Goal: Task Accomplishment & Management: Complete application form

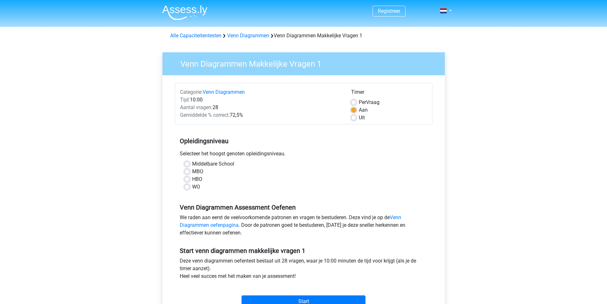
scroll to position [64, 0]
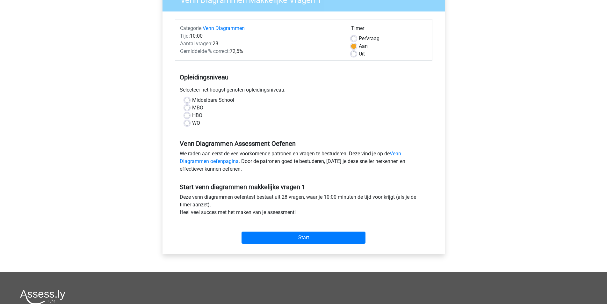
click at [192, 109] on label "MBO" at bounding box center [197, 108] width 11 height 8
click at [186, 109] on input "MBO" at bounding box center [186, 107] width 5 height 6
radio input "true"
click at [313, 240] on input "Start" at bounding box center [303, 237] width 124 height 12
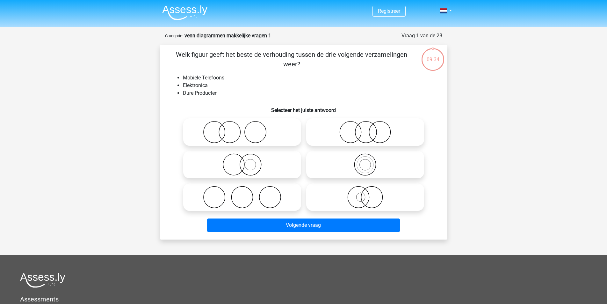
click at [361, 195] on icon at bounding box center [365, 197] width 113 height 22
click at [365, 194] on input "radio" at bounding box center [367, 192] width 4 height 4
radio input "true"
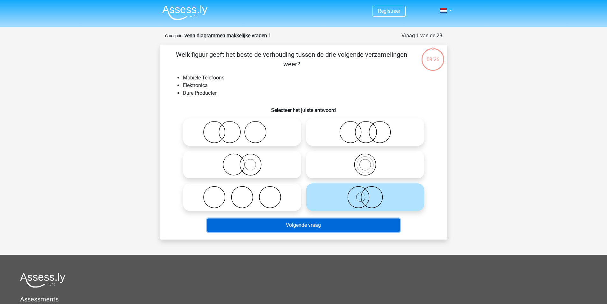
click at [341, 223] on button "Volgende vraag" at bounding box center [303, 224] width 193 height 13
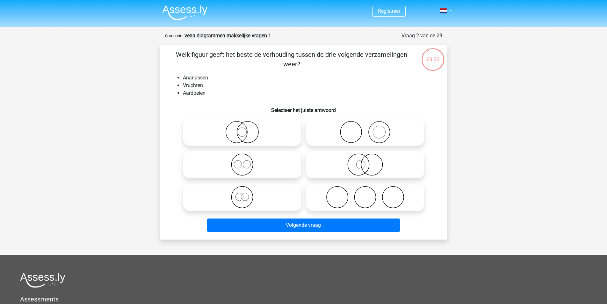
click at [249, 167] on circle at bounding box center [247, 164] width 8 height 8
click at [246, 161] on input "radio" at bounding box center [244, 159] width 4 height 4
radio input "true"
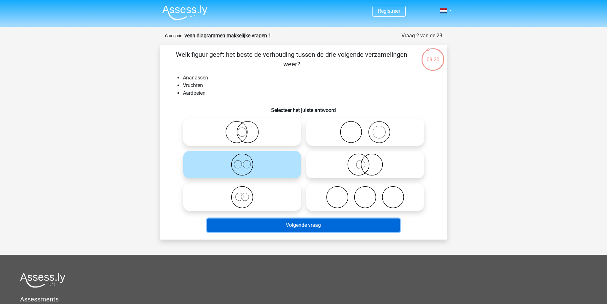
click at [325, 222] on button "Volgende vraag" at bounding box center [303, 224] width 193 height 13
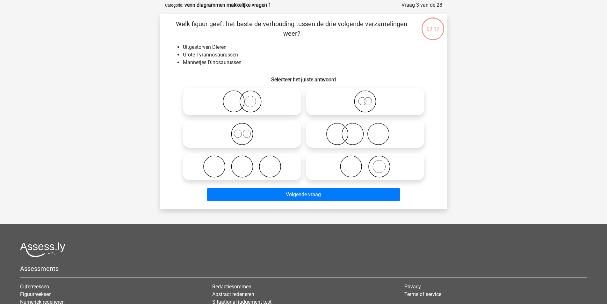
scroll to position [32, 0]
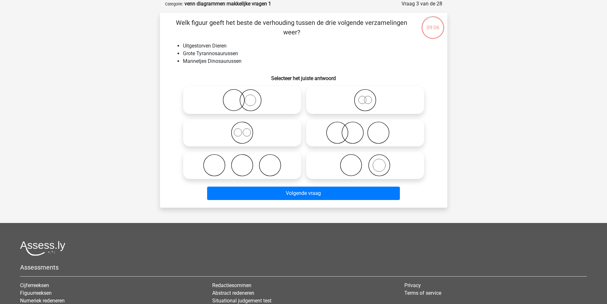
click at [364, 104] on icon at bounding box center [365, 100] width 113 height 22
click at [365, 97] on input "radio" at bounding box center [367, 95] width 4 height 4
radio input "true"
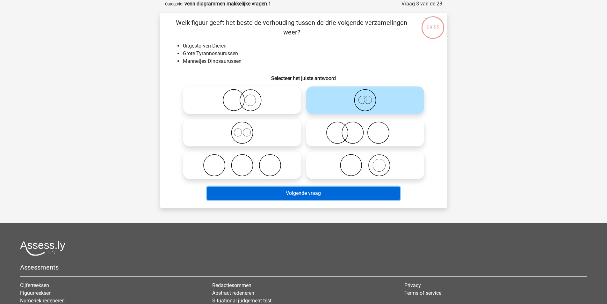
click at [298, 191] on button "Volgende vraag" at bounding box center [303, 192] width 193 height 13
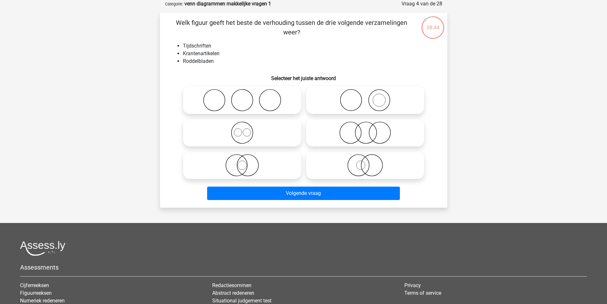
click at [268, 105] on icon at bounding box center [242, 100] width 113 height 22
click at [246, 97] on input "radio" at bounding box center [244, 95] width 4 height 4
radio input "true"
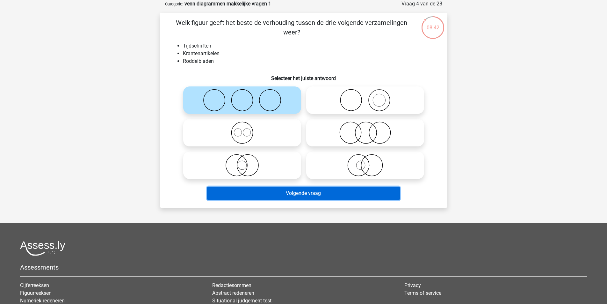
click at [333, 197] on button "Volgende vraag" at bounding box center [303, 192] width 193 height 13
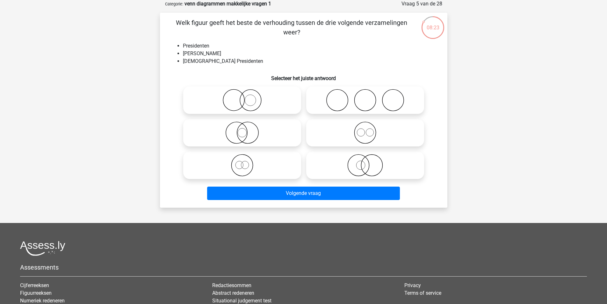
click at [242, 135] on icon at bounding box center [242, 132] width 113 height 22
click at [242, 129] on input "radio" at bounding box center [244, 127] width 4 height 4
radio input "true"
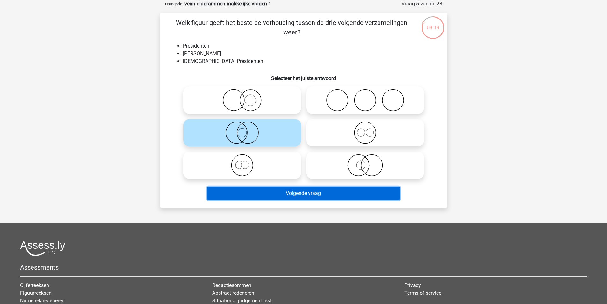
click at [312, 190] on button "Volgende vraag" at bounding box center [303, 192] width 193 height 13
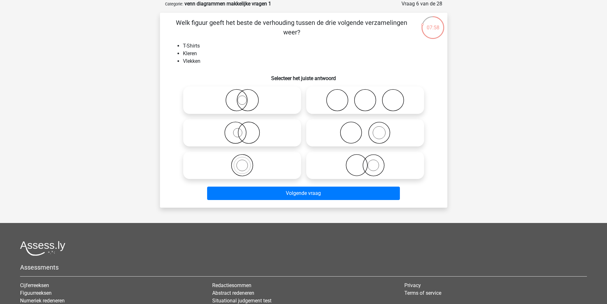
click at [367, 139] on icon at bounding box center [365, 132] width 113 height 22
click at [367, 129] on input "radio" at bounding box center [367, 127] width 4 height 4
radio input "true"
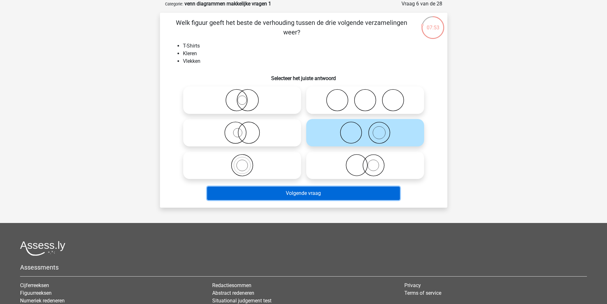
click at [338, 192] on button "Volgende vraag" at bounding box center [303, 192] width 193 height 13
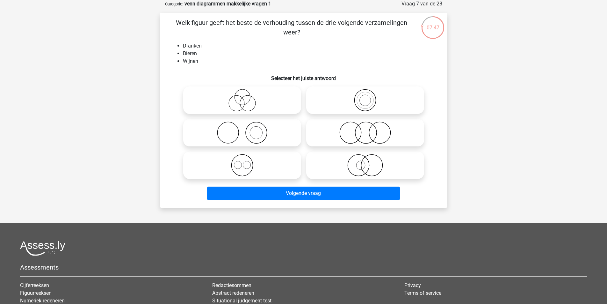
click at [272, 169] on icon at bounding box center [242, 165] width 113 height 22
click at [246, 162] on input "radio" at bounding box center [244, 160] width 4 height 4
radio input "true"
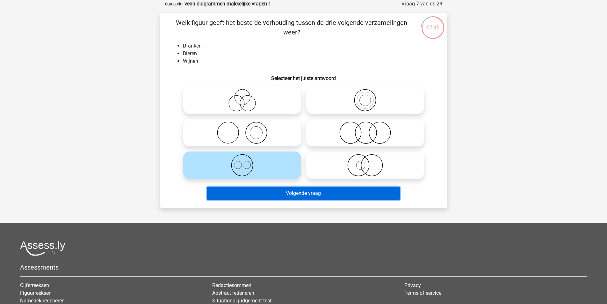
click at [308, 190] on button "Volgende vraag" at bounding box center [303, 192] width 193 height 13
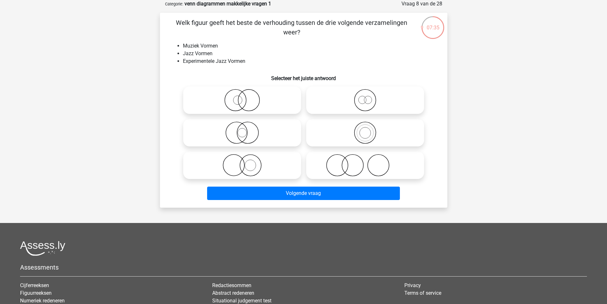
click at [351, 137] on icon at bounding box center [365, 132] width 113 height 22
click at [365, 129] on input "radio" at bounding box center [367, 127] width 4 height 4
radio input "true"
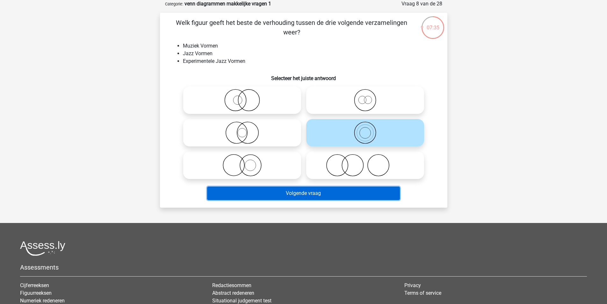
click at [315, 192] on button "Volgende vraag" at bounding box center [303, 192] width 193 height 13
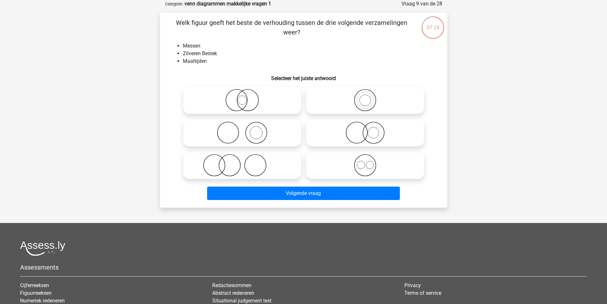
click at [244, 157] on icon at bounding box center [242, 165] width 113 height 22
click at [244, 158] on input "radio" at bounding box center [244, 160] width 4 height 4
radio input "true"
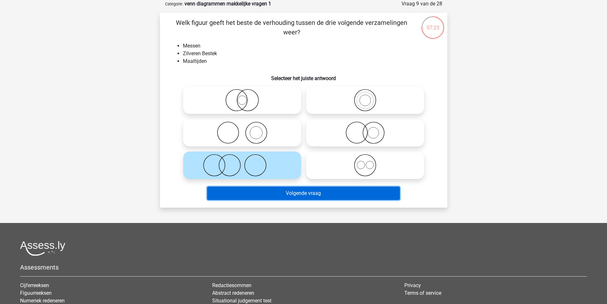
click at [286, 195] on button "Volgende vraag" at bounding box center [303, 192] width 193 height 13
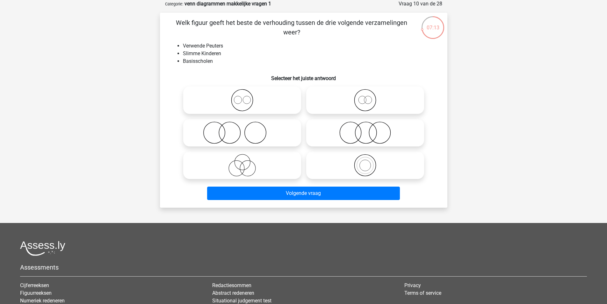
click at [253, 137] on icon at bounding box center [242, 132] width 113 height 22
click at [246, 129] on input "radio" at bounding box center [244, 127] width 4 height 4
radio input "true"
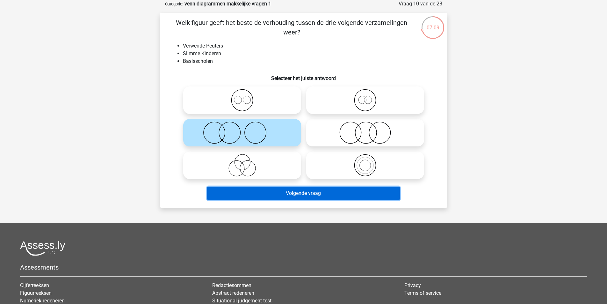
click at [306, 194] on button "Volgende vraag" at bounding box center [303, 192] width 193 height 13
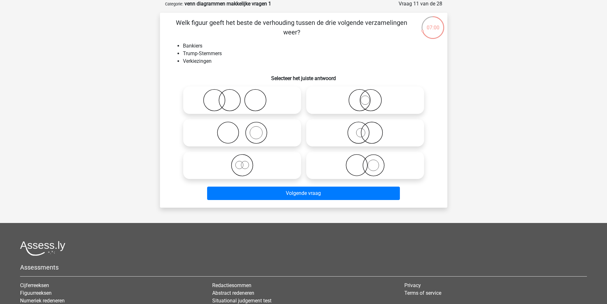
scroll to position [0, 0]
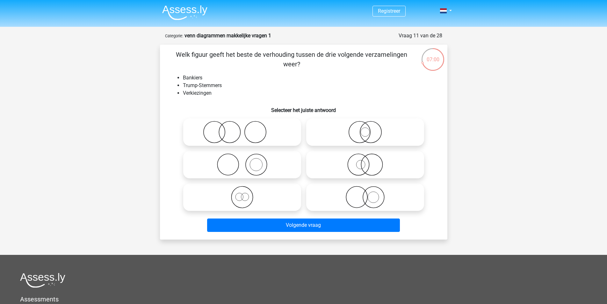
click at [256, 128] on icon at bounding box center [242, 132] width 113 height 22
click at [246, 128] on input "radio" at bounding box center [244, 127] width 4 height 4
radio input "true"
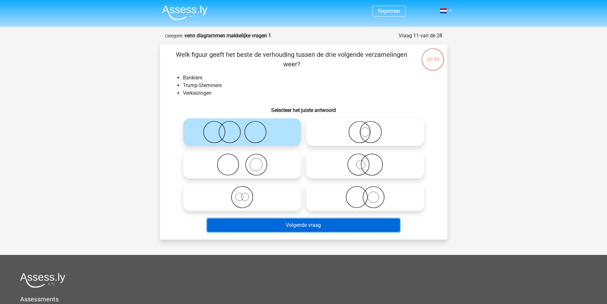
click at [318, 230] on button "Volgende vraag" at bounding box center [303, 224] width 193 height 13
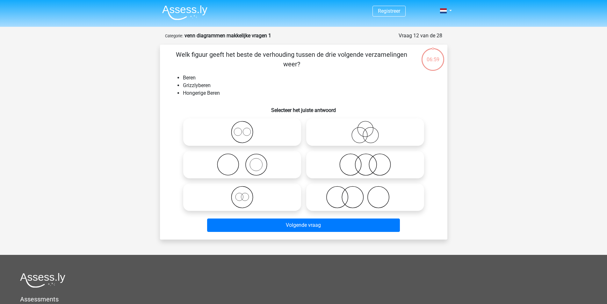
scroll to position [32, 0]
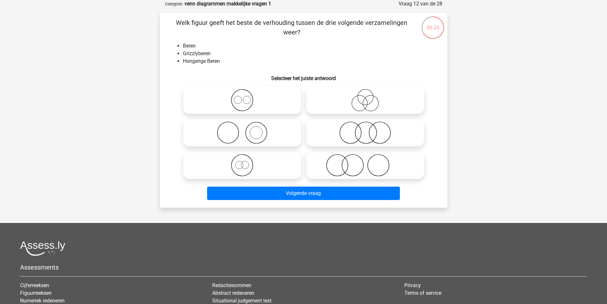
click at [235, 160] on icon at bounding box center [242, 165] width 113 height 22
click at [242, 160] on input "radio" at bounding box center [244, 160] width 4 height 4
radio input "true"
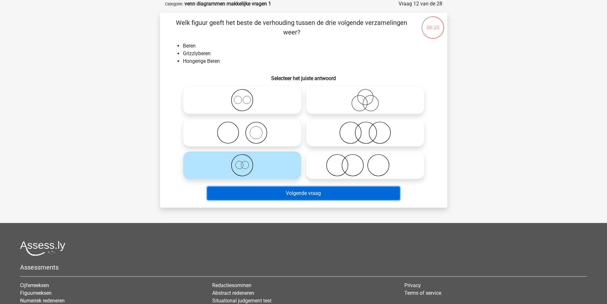
click at [272, 195] on button "Volgende vraag" at bounding box center [303, 192] width 193 height 13
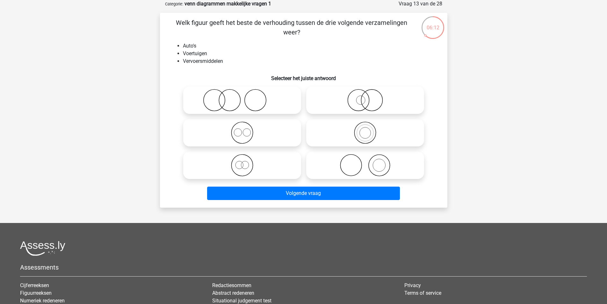
click at [355, 98] on icon at bounding box center [365, 100] width 113 height 22
click at [365, 97] on input "radio" at bounding box center [367, 95] width 4 height 4
radio input "true"
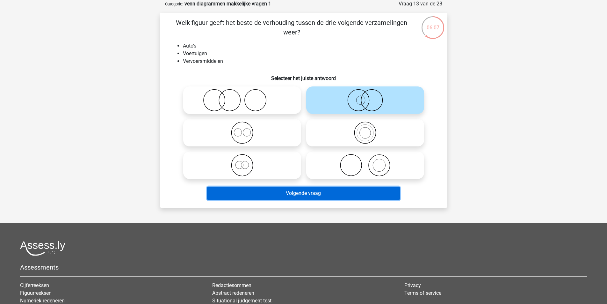
click at [297, 194] on button "Volgende vraag" at bounding box center [303, 192] width 193 height 13
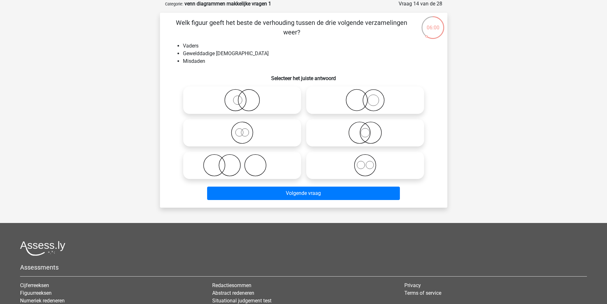
click at [247, 168] on icon at bounding box center [242, 165] width 113 height 22
click at [246, 162] on input "radio" at bounding box center [244, 160] width 4 height 4
radio input "true"
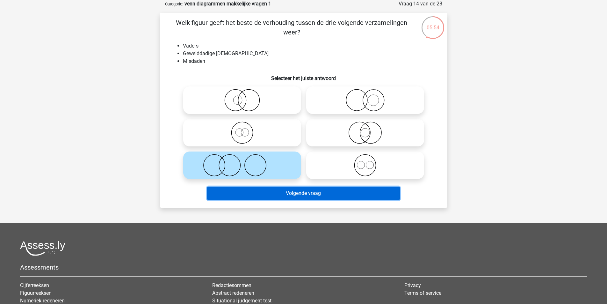
drag, startPoint x: 309, startPoint y: 187, endPoint x: 313, endPoint y: 190, distance: 5.6
click at [309, 187] on button "Volgende vraag" at bounding box center [303, 192] width 193 height 13
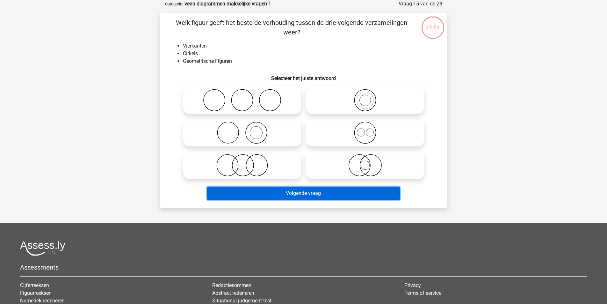
click at [313, 190] on button "Volgende vraag" at bounding box center [303, 192] width 193 height 13
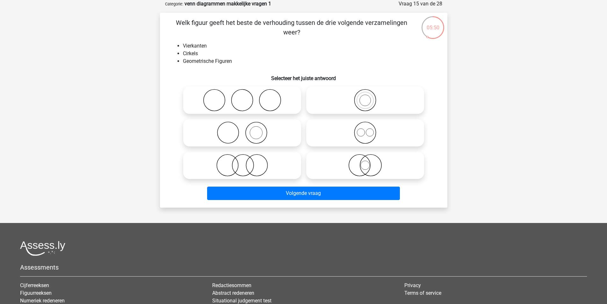
click at [229, 71] on h6 "Selecteer het juiste antwoord" at bounding box center [303, 75] width 267 height 11
drag, startPoint x: 355, startPoint y: 97, endPoint x: 321, endPoint y: 90, distance: 34.9
click at [355, 97] on icon at bounding box center [365, 100] width 113 height 22
click at [365, 97] on input "radio" at bounding box center [367, 95] width 4 height 4
radio input "true"
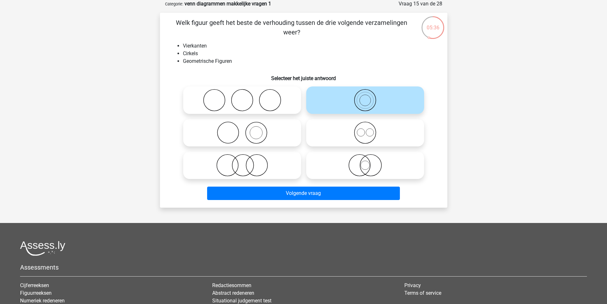
click at [371, 135] on icon at bounding box center [365, 132] width 113 height 22
click at [369, 129] on input "radio" at bounding box center [367, 127] width 4 height 4
radio input "true"
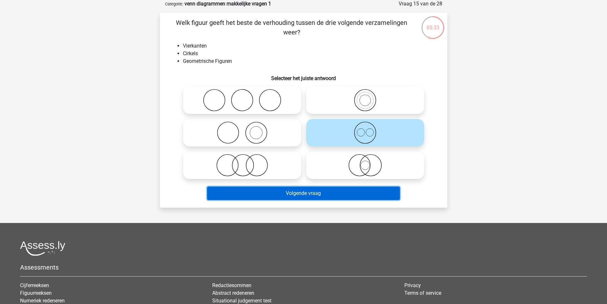
click at [342, 195] on button "Volgende vraag" at bounding box center [303, 192] width 193 height 13
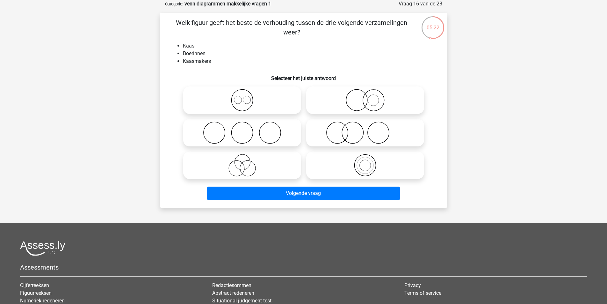
click at [362, 128] on icon at bounding box center [365, 132] width 113 height 22
click at [365, 128] on input "radio" at bounding box center [367, 127] width 4 height 4
radio input "true"
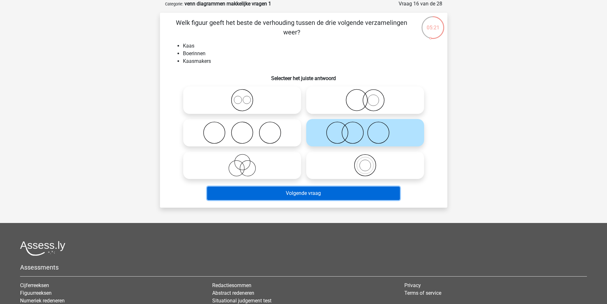
click at [333, 195] on button "Volgende vraag" at bounding box center [303, 192] width 193 height 13
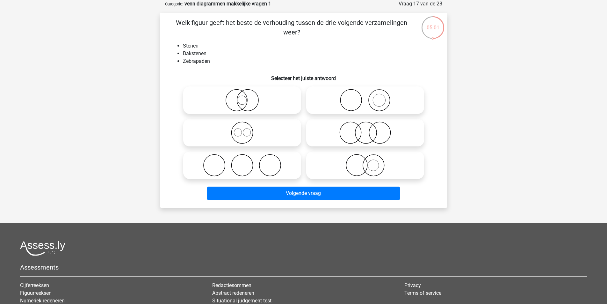
click at [368, 137] on icon at bounding box center [365, 132] width 113 height 22
click at [368, 129] on input "radio" at bounding box center [367, 127] width 4 height 4
radio input "true"
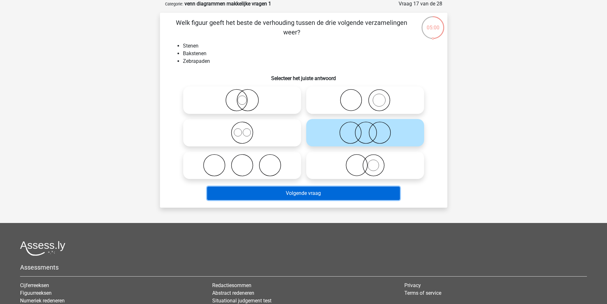
click at [308, 193] on button "Volgende vraag" at bounding box center [303, 192] width 193 height 13
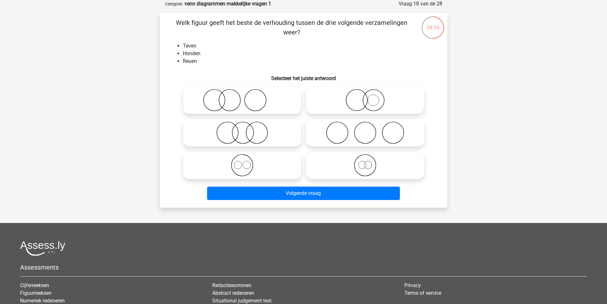
click at [252, 165] on icon at bounding box center [242, 165] width 113 height 22
click at [246, 162] on input "radio" at bounding box center [244, 160] width 4 height 4
radio input "true"
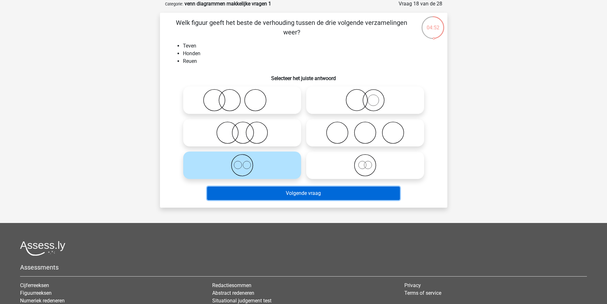
click at [284, 194] on button "Volgende vraag" at bounding box center [303, 192] width 193 height 13
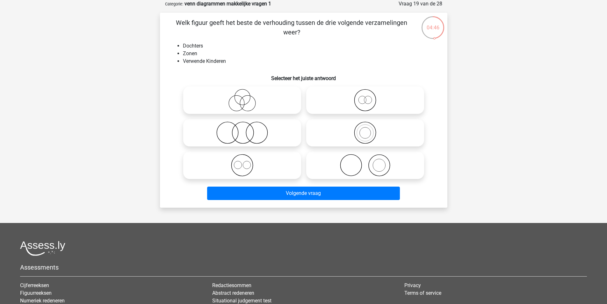
click at [238, 128] on icon at bounding box center [242, 132] width 113 height 22
click at [242, 128] on input "radio" at bounding box center [244, 127] width 4 height 4
radio input "true"
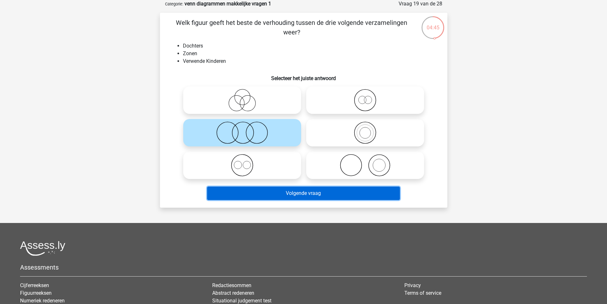
click at [325, 194] on button "Volgende vraag" at bounding box center [303, 192] width 193 height 13
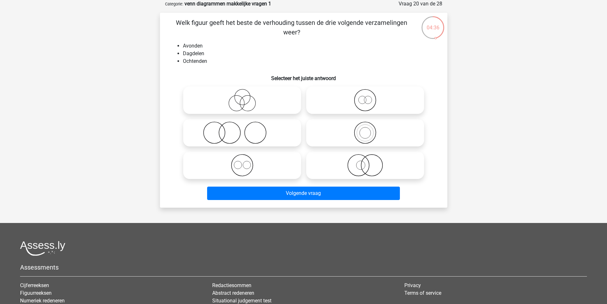
click at [251, 161] on icon at bounding box center [242, 165] width 113 height 22
click at [246, 161] on input "radio" at bounding box center [244, 160] width 4 height 4
radio input "true"
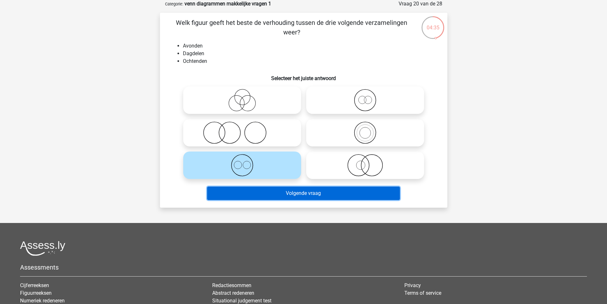
click at [319, 190] on button "Volgende vraag" at bounding box center [303, 192] width 193 height 13
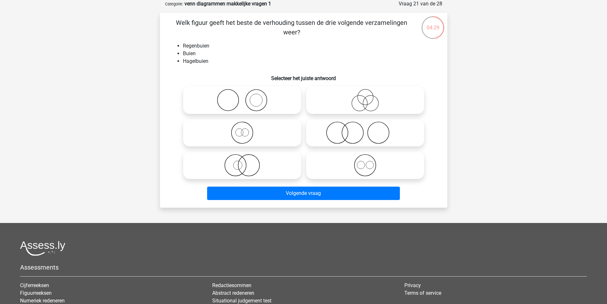
click at [362, 152] on label at bounding box center [365, 164] width 118 height 27
click at [365, 158] on input "radio" at bounding box center [367, 160] width 4 height 4
radio input "true"
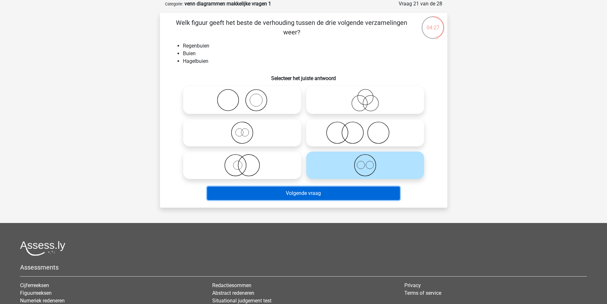
click at [323, 195] on button "Volgende vraag" at bounding box center [303, 192] width 193 height 13
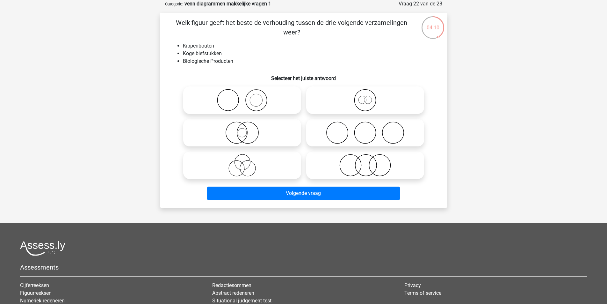
click at [362, 162] on icon at bounding box center [365, 165] width 113 height 22
click at [365, 162] on input "radio" at bounding box center [367, 160] width 4 height 4
radio input "true"
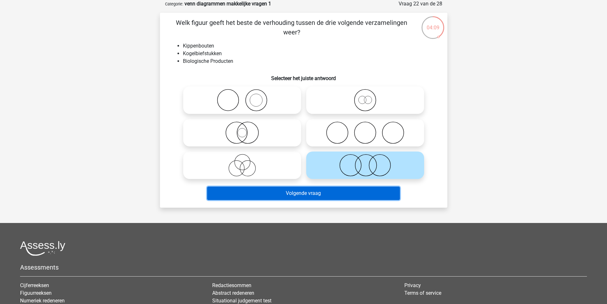
click at [347, 200] on button "Volgende vraag" at bounding box center [303, 192] width 193 height 13
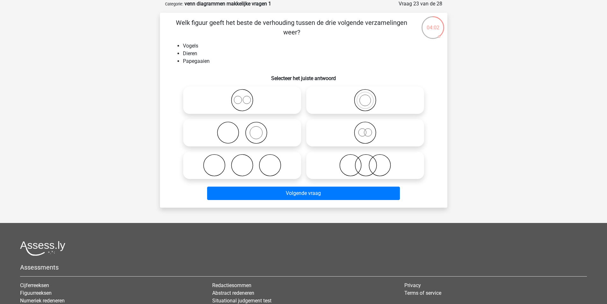
click at [367, 103] on icon at bounding box center [365, 100] width 113 height 22
click at [367, 97] on input "radio" at bounding box center [367, 95] width 4 height 4
radio input "true"
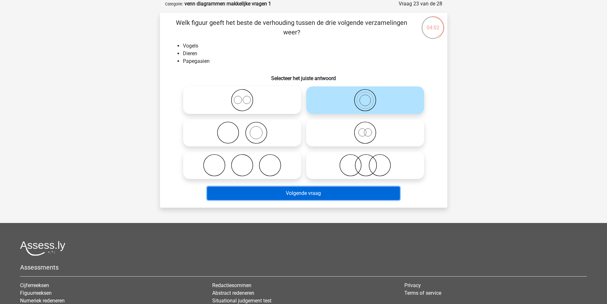
click at [302, 195] on button "Volgende vraag" at bounding box center [303, 192] width 193 height 13
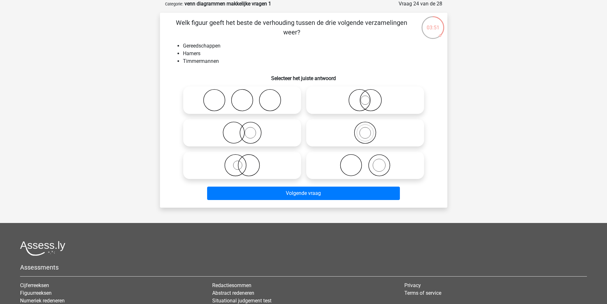
click at [362, 170] on icon at bounding box center [365, 165] width 113 height 22
click at [365, 162] on input "radio" at bounding box center [367, 160] width 4 height 4
radio input "true"
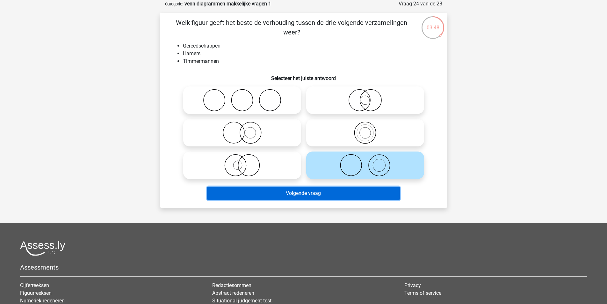
click at [292, 194] on button "Volgende vraag" at bounding box center [303, 192] width 193 height 13
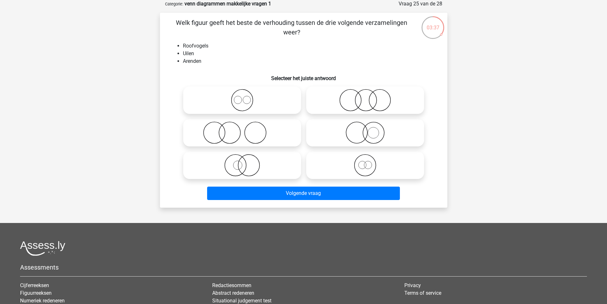
click at [245, 101] on icon at bounding box center [242, 100] width 113 height 22
click at [245, 97] on input "radio" at bounding box center [244, 95] width 4 height 4
radio input "true"
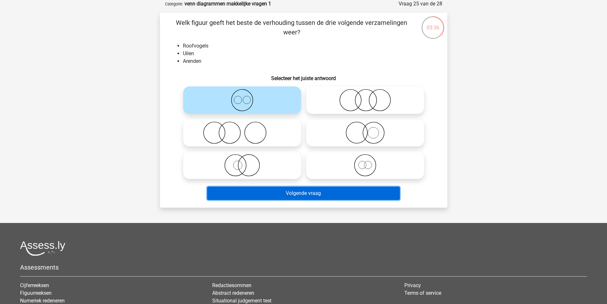
click at [298, 196] on button "Volgende vraag" at bounding box center [303, 192] width 193 height 13
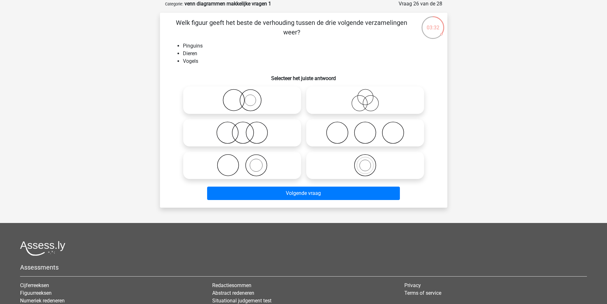
click at [361, 175] on icon at bounding box center [365, 165] width 113 height 22
click at [365, 162] on input "radio" at bounding box center [367, 160] width 4 height 4
radio input "true"
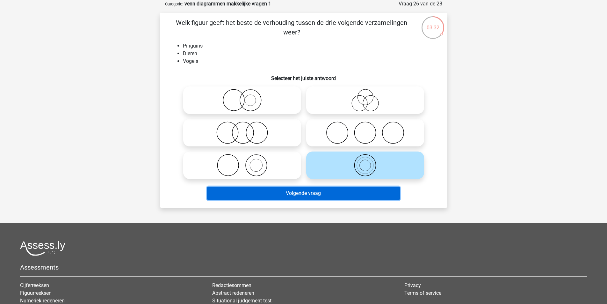
click at [348, 197] on button "Volgende vraag" at bounding box center [303, 192] width 193 height 13
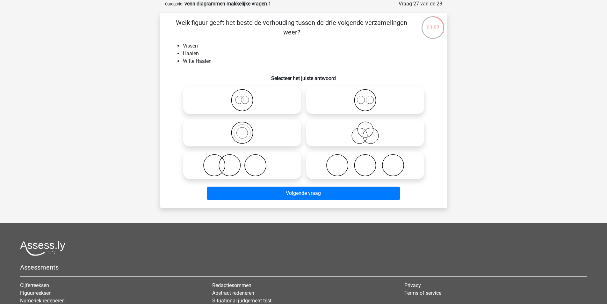
click at [258, 131] on icon at bounding box center [242, 132] width 113 height 22
click at [246, 129] on input "radio" at bounding box center [244, 127] width 4 height 4
radio input "true"
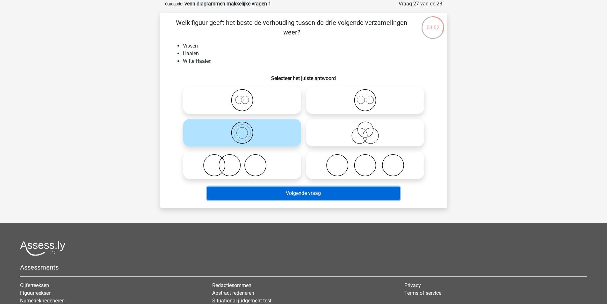
click at [311, 191] on button "Volgende vraag" at bounding box center [303, 192] width 193 height 13
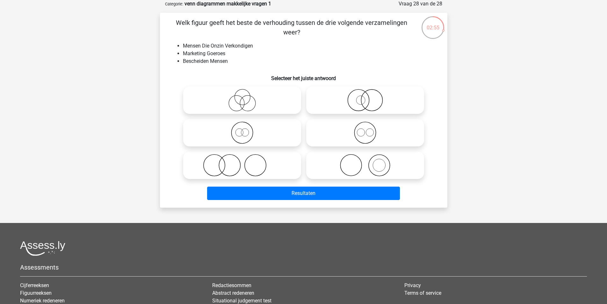
click at [235, 92] on icon at bounding box center [242, 100] width 113 height 22
click at [242, 93] on input "radio" at bounding box center [244, 95] width 4 height 4
radio input "true"
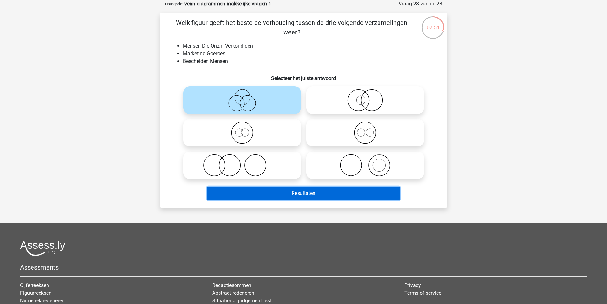
click at [279, 192] on button "Resultaten" at bounding box center [303, 192] width 193 height 13
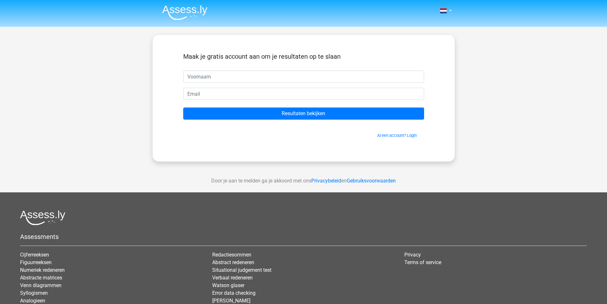
click at [284, 82] on input "text" at bounding box center [303, 76] width 241 height 12
click at [293, 146] on div "Maak je gratis account aan om je resultaten op te slaan Resultaten bekijken Al …" at bounding box center [303, 97] width 303 height 127
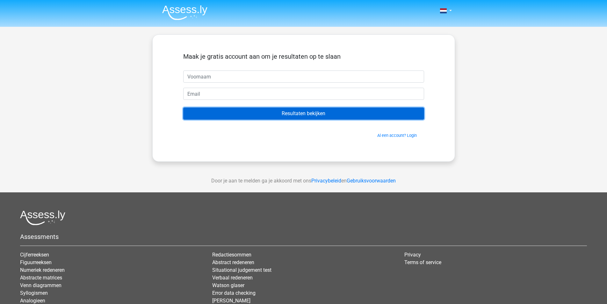
click at [308, 115] on input "Resultaten bekijken" at bounding box center [303, 113] width 241 height 12
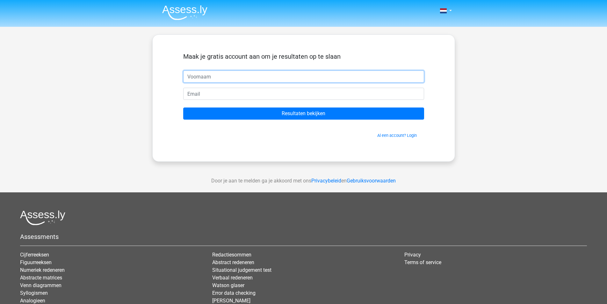
click at [240, 78] on input "text" at bounding box center [303, 76] width 241 height 12
type input "noah"
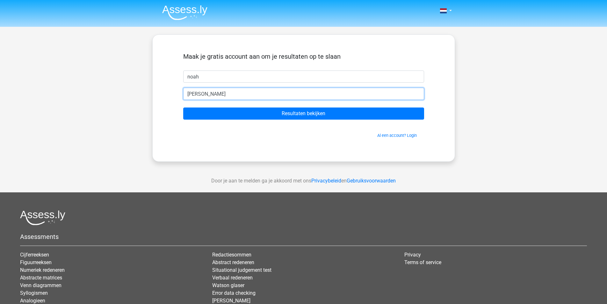
type input "johnnyhoogendoorn1997@hotmail.nl"
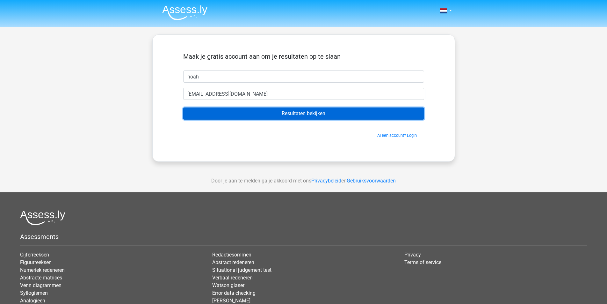
click at [261, 112] on input "Resultaten bekijken" at bounding box center [303, 113] width 241 height 12
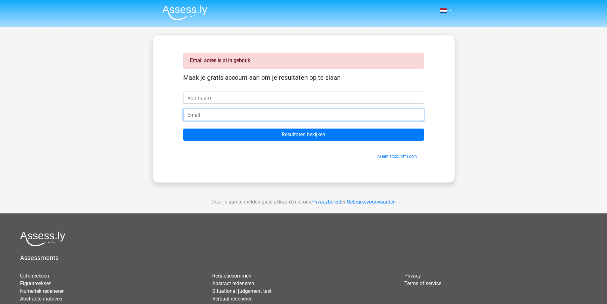
click at [231, 118] on input "email" at bounding box center [303, 115] width 241 height 12
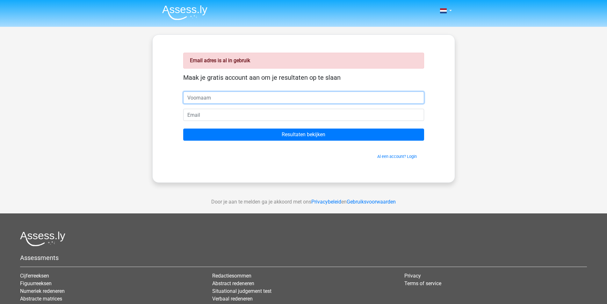
click at [237, 94] on input "text" at bounding box center [303, 97] width 241 height 12
type input "noah"
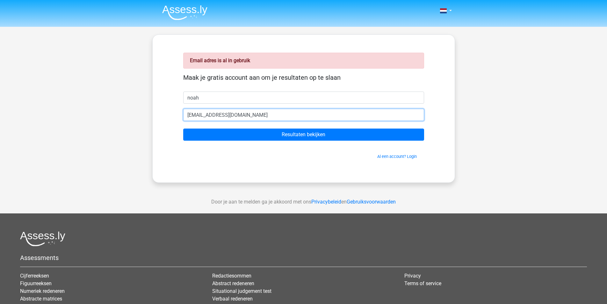
type input "[EMAIL_ADDRESS][DOMAIN_NAME]"
click at [183, 128] on input "Resultaten bekijken" at bounding box center [303, 134] width 241 height 12
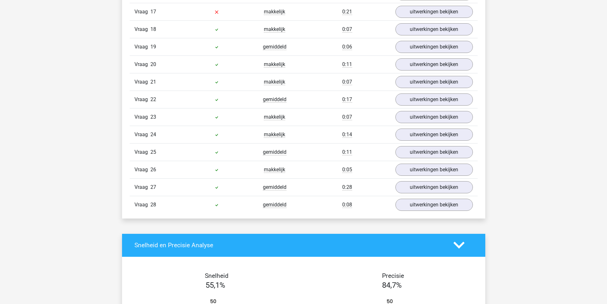
scroll to position [733, 0]
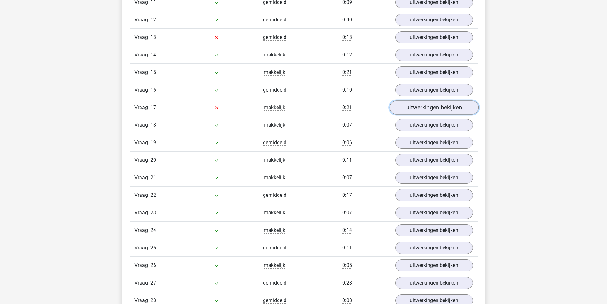
click at [422, 109] on link "uitwerkingen bekijken" at bounding box center [433, 107] width 89 height 14
